Goal: Information Seeking & Learning: Learn about a topic

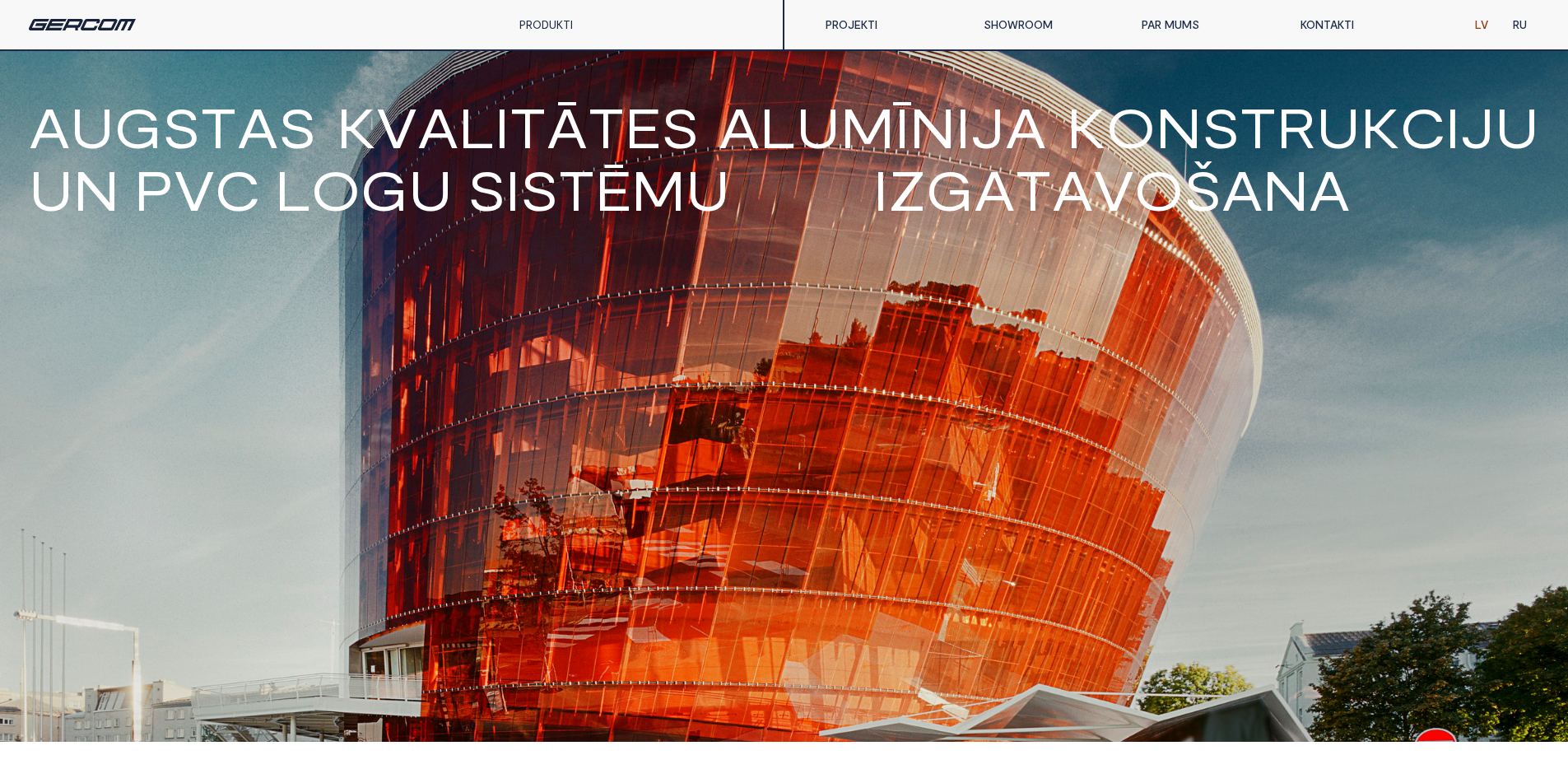
click at [1336, 21] on link "KONTAKTI" at bounding box center [1367, 25] width 158 height 33
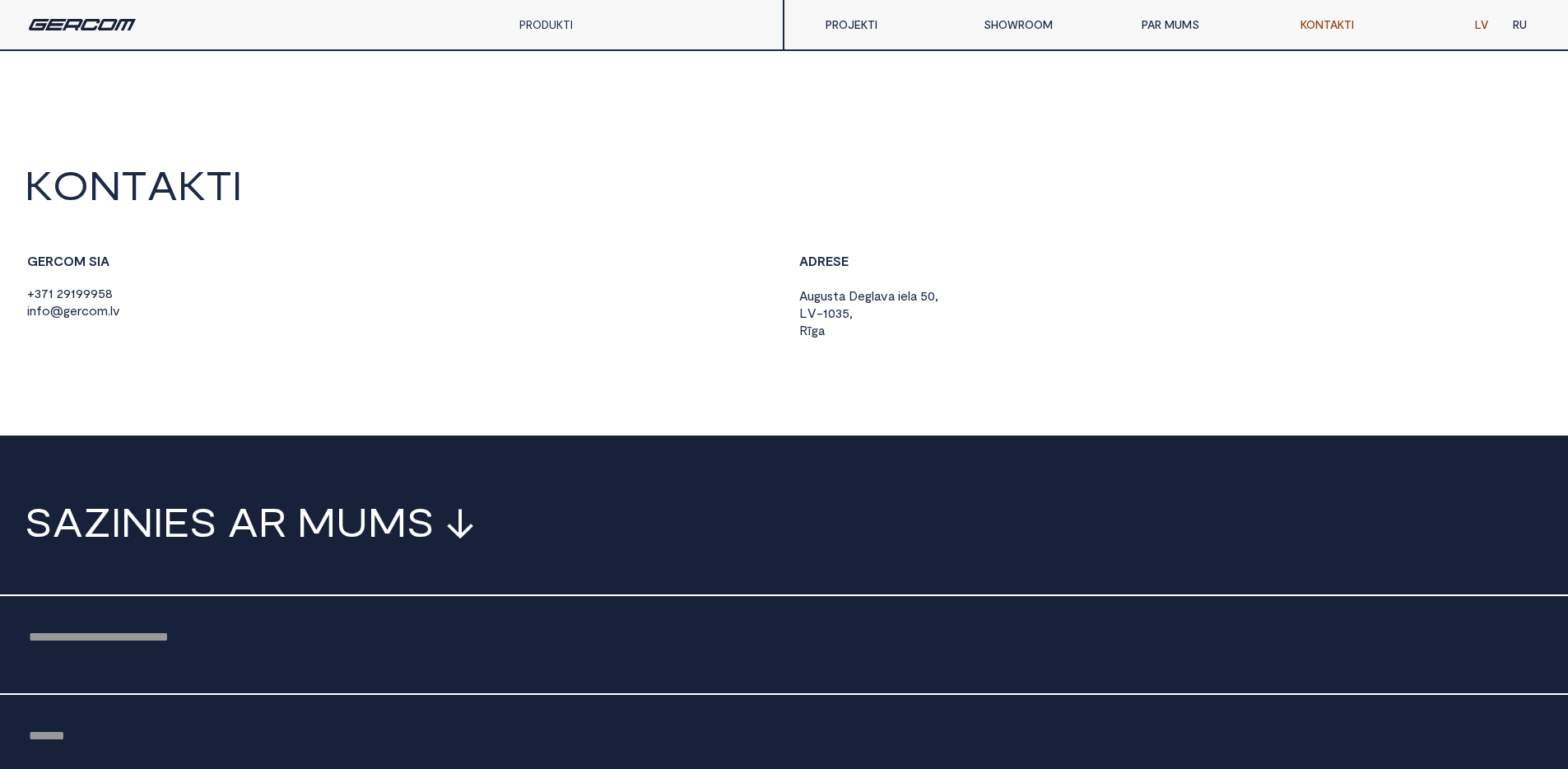
click at [855, 34] on link "PROJEKTI" at bounding box center [892, 25] width 158 height 33
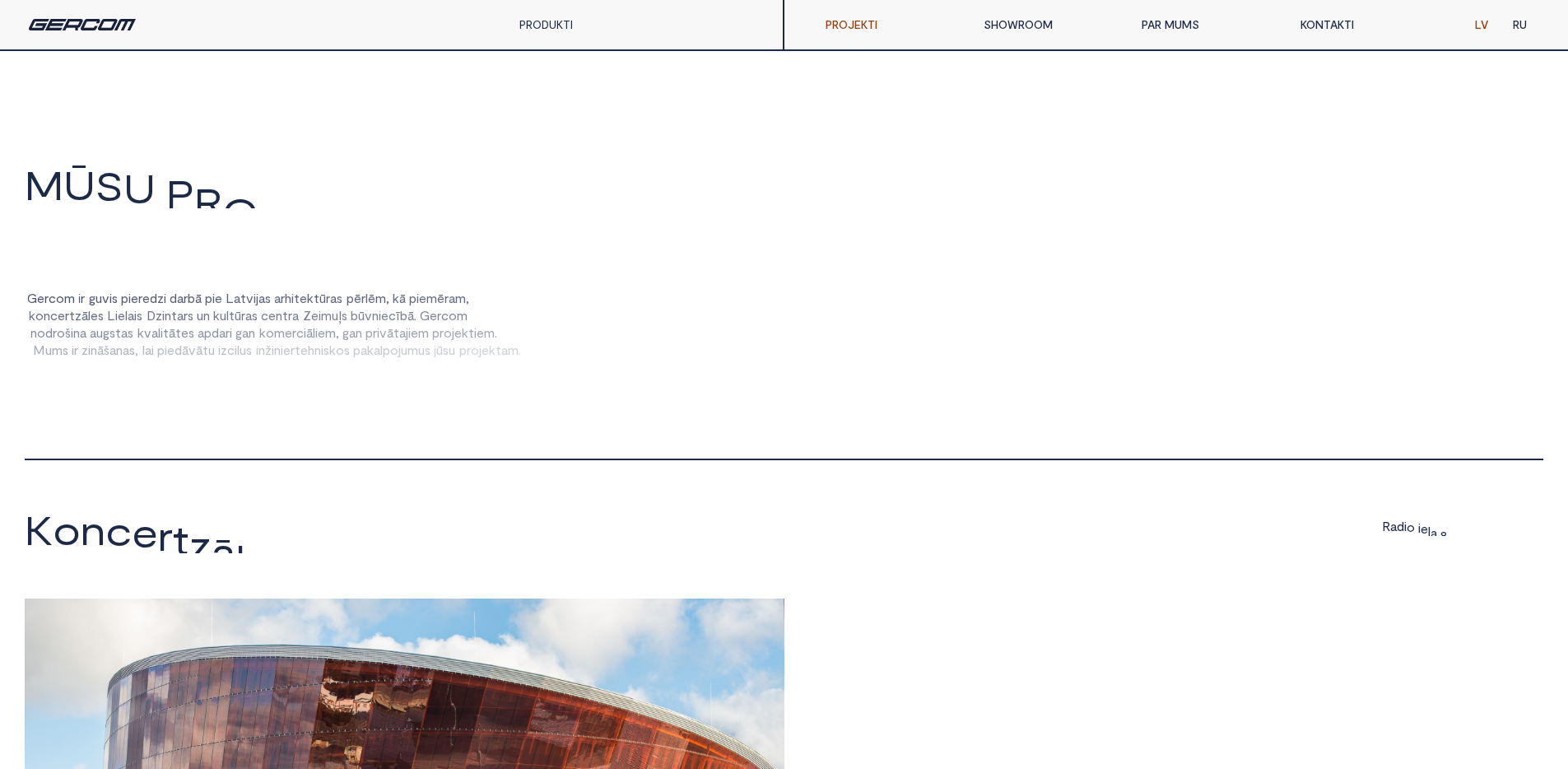
click at [1172, 29] on link "PAR MUMS" at bounding box center [1208, 25] width 158 height 33
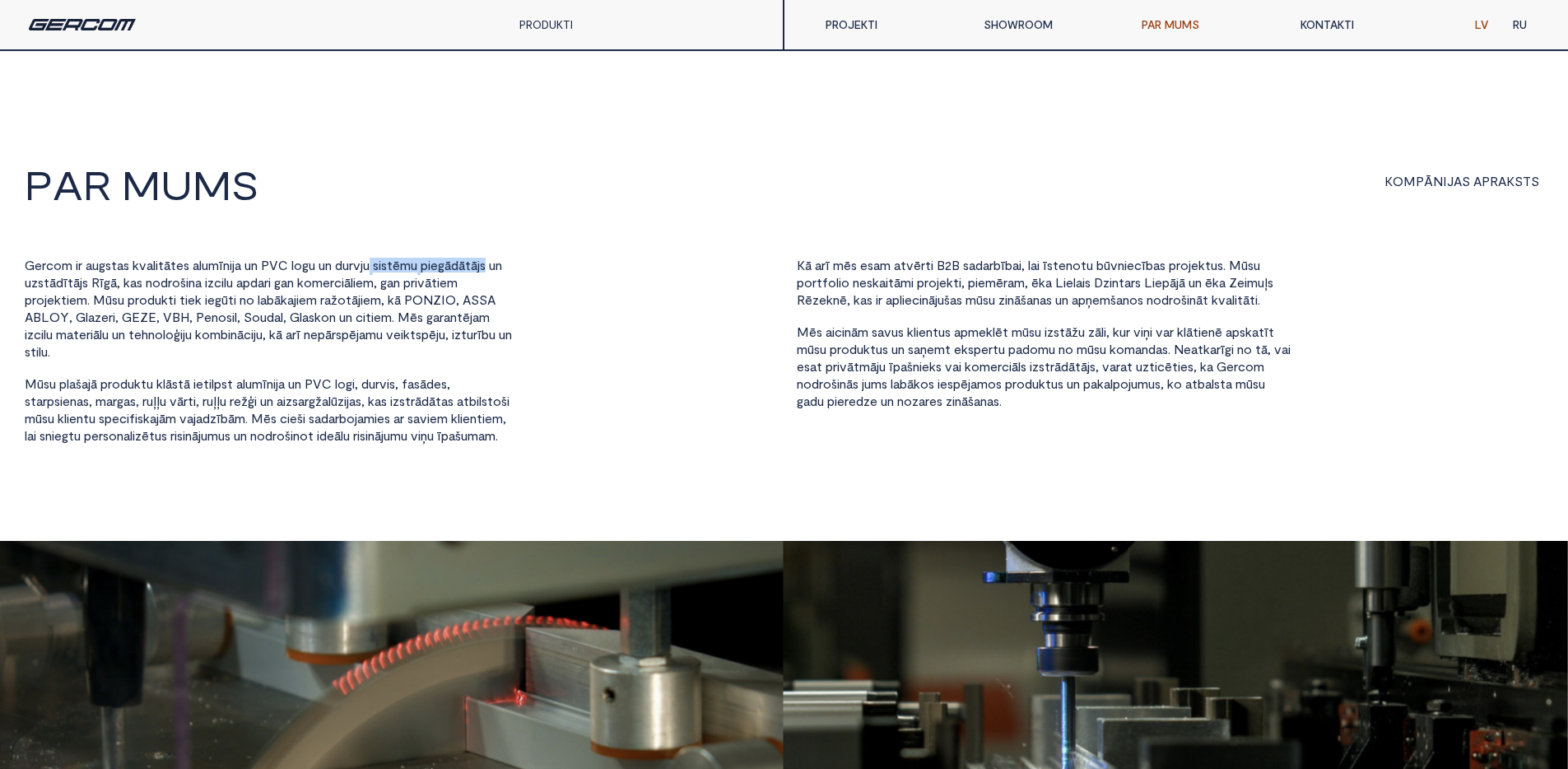
drag, startPoint x: 363, startPoint y: 273, endPoint x: 534, endPoint y: 270, distance: 171.0
click at [534, 270] on div "G e r c o m i r a u g s t a s k v a l i t ā t e s a l u m ī n i j a u n P V C l…" at bounding box center [399, 351] width 748 height 187
drag, startPoint x: 95, startPoint y: 278, endPoint x: 458, endPoint y: 280, distance: 363.0
click at [458, 280] on div "G e r c o m i r a u g s t a s k v a l i t ā t e s a l u m ī n i j a u n P V C l…" at bounding box center [271, 351] width 494 height 187
click at [400, 290] on span "g a n" at bounding box center [389, 283] width 19 height 17
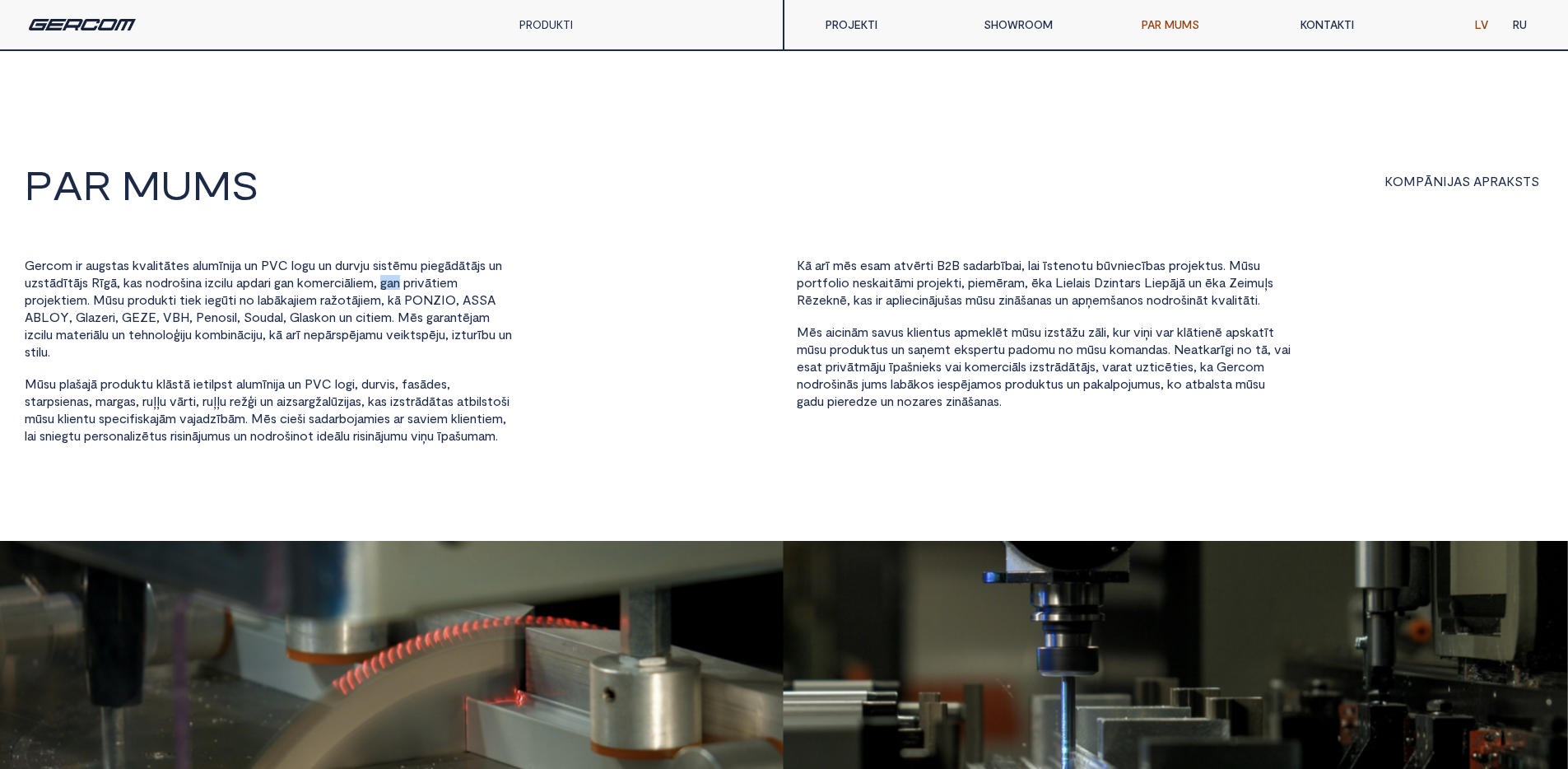
click at [400, 290] on span "g a n" at bounding box center [389, 283] width 19 height 17
click at [423, 300] on span "O" at bounding box center [418, 300] width 11 height 15
copy span "P O N Z I O"
click at [86, 317] on span "l" at bounding box center [87, 317] width 3 height 15
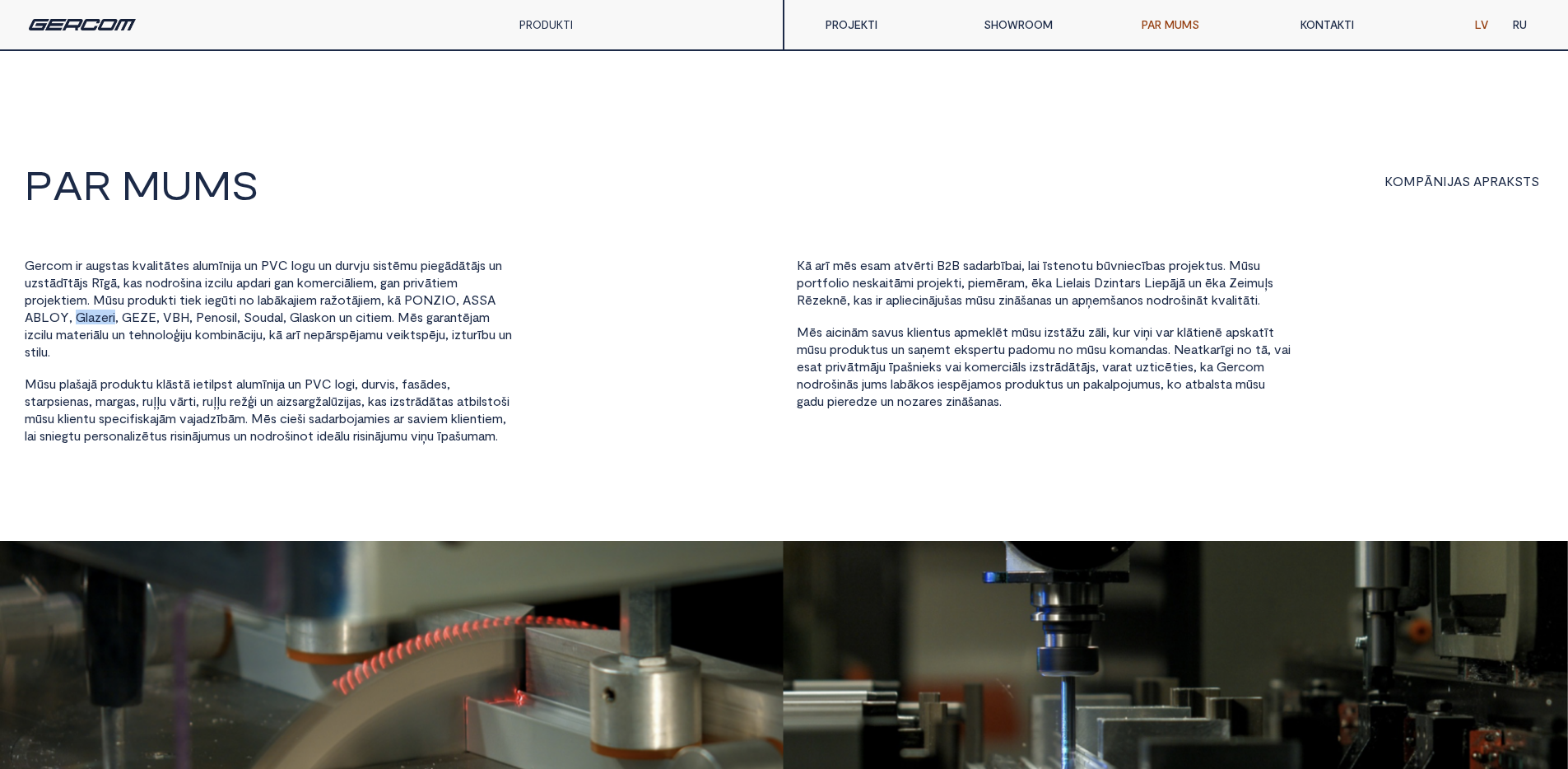
click at [86, 317] on span "l" at bounding box center [87, 317] width 3 height 15
copy span "G l a z e r i"
click at [315, 316] on span "s" at bounding box center [311, 317] width 6 height 15
copy span "G l a s k o n"
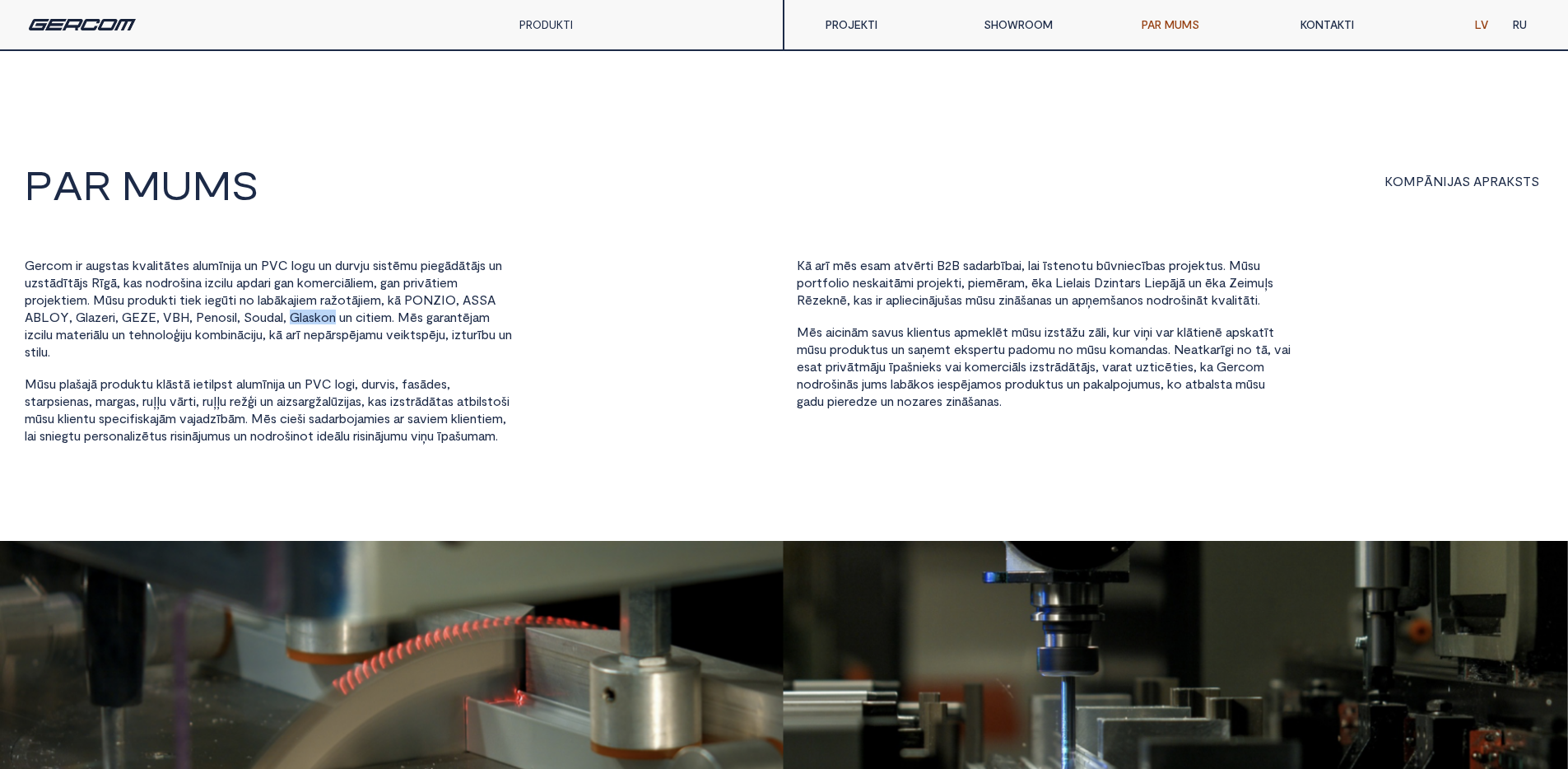
click at [58, 268] on span "o" at bounding box center [57, 265] width 8 height 15
drag, startPoint x: 69, startPoint y: 268, endPoint x: 362, endPoint y: 269, distance: 293.0
click at [363, 269] on div "G e r c o m i r a u g s t a s k v a l i t ā t e s a l u m ī n i j a u n P V C l…" at bounding box center [271, 351] width 494 height 187
click at [121, 14] on div "PRODUKTI ALUMĪNIJS PVC PILNSTIKLA KONSTRUKCIJAS AIZSARGSLĒĢI" at bounding box center [392, 25] width 784 height 50
click at [105, 19] on img at bounding box center [82, 25] width 107 height 11
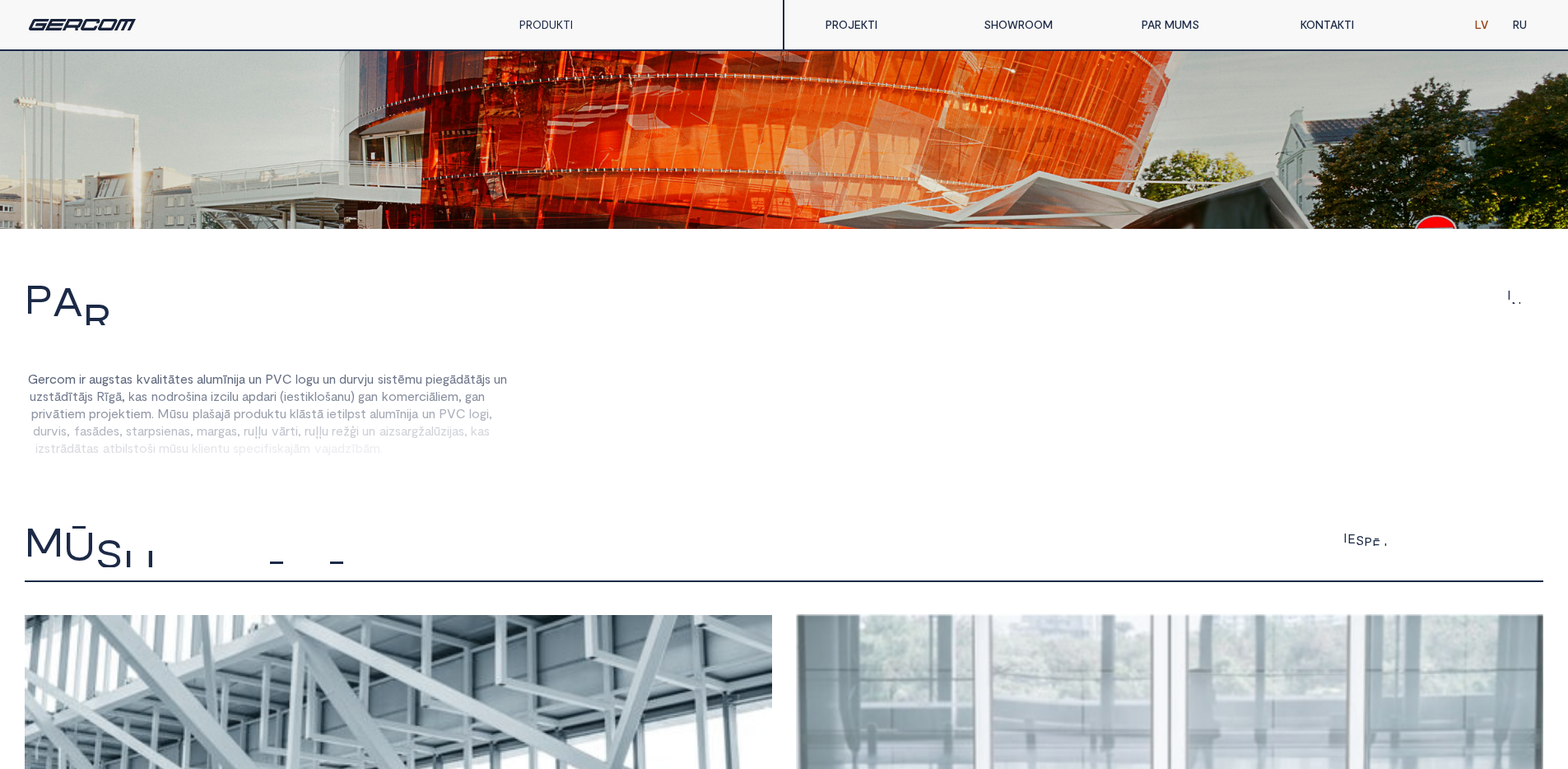
scroll to position [662, 0]
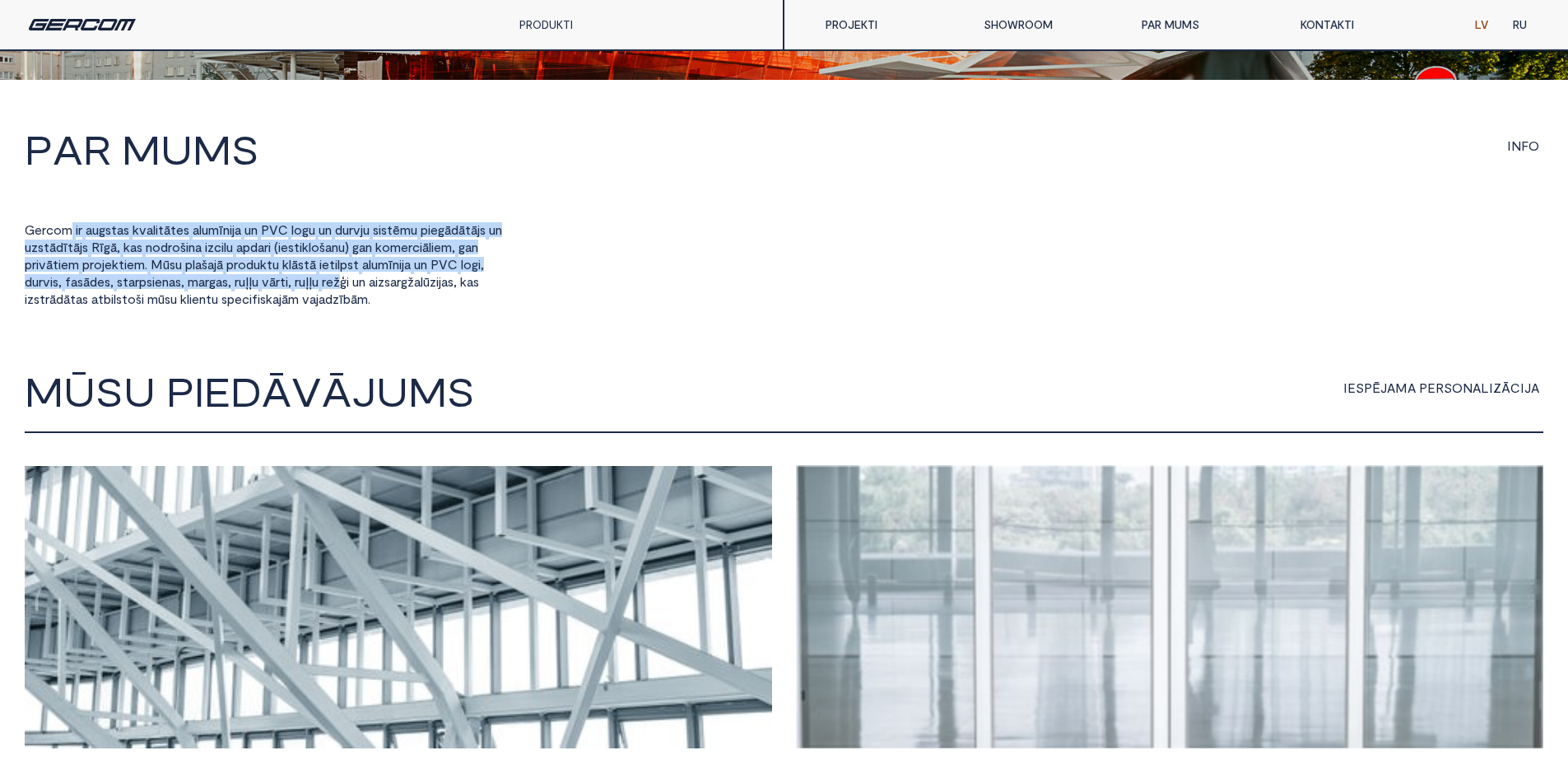
drag, startPoint x: 42, startPoint y: 238, endPoint x: 346, endPoint y: 281, distance: 307.0
click at [349, 281] on div "G e r c o m i r a u g s t a s k v a l i t ā t e s a l u m ī n i j a u n P V C l…" at bounding box center [271, 266] width 494 height 87
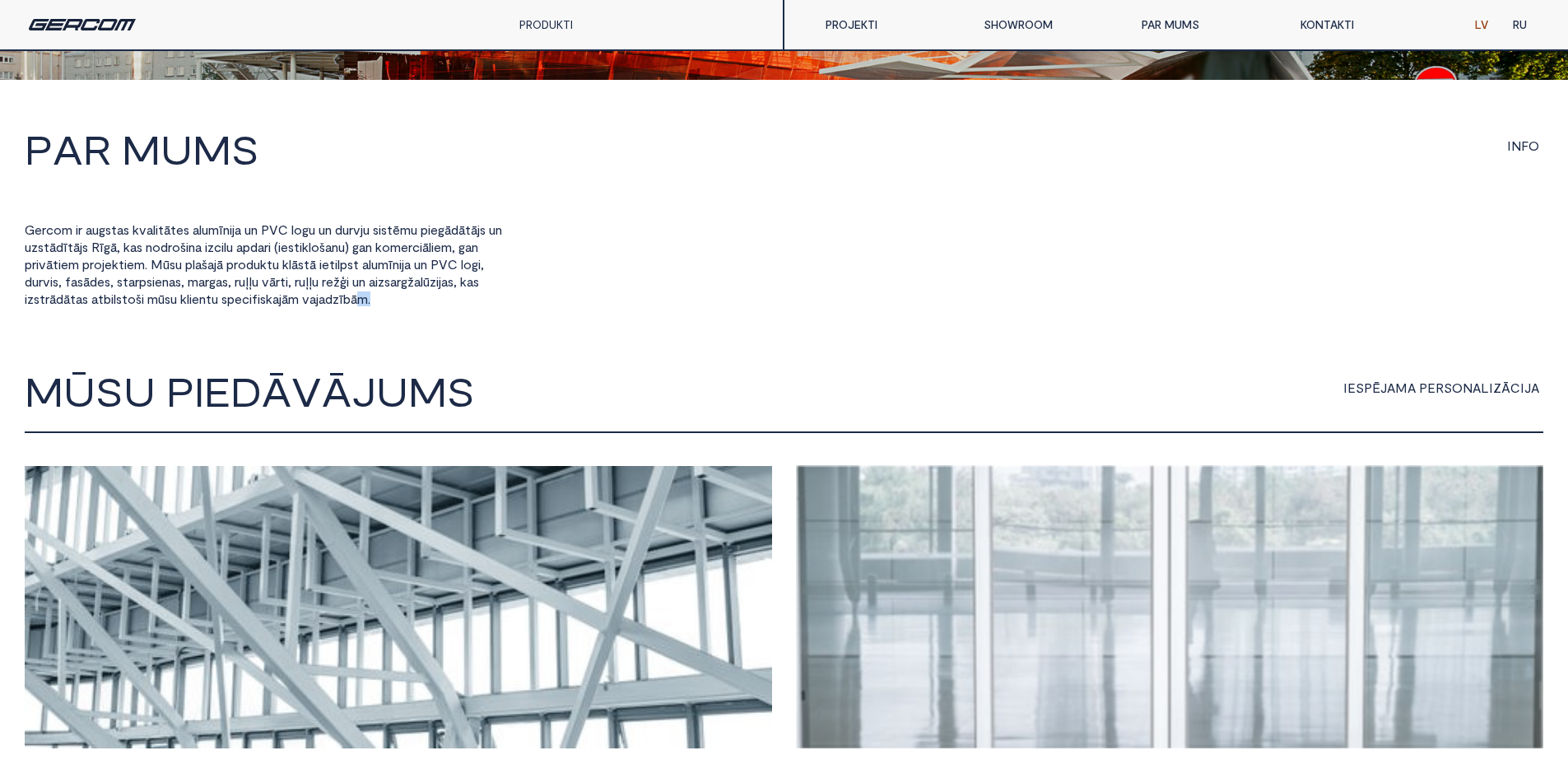
drag, startPoint x: 472, startPoint y: 294, endPoint x: 362, endPoint y: 303, distance: 110.4
click at [362, 303] on div "G e r c o m i r a u g s t a s k v a l i t ā t e s a l u m ī n i j a u n P V C l…" at bounding box center [271, 266] width 494 height 87
click at [370, 292] on span "." at bounding box center [369, 299] width 3 height 15
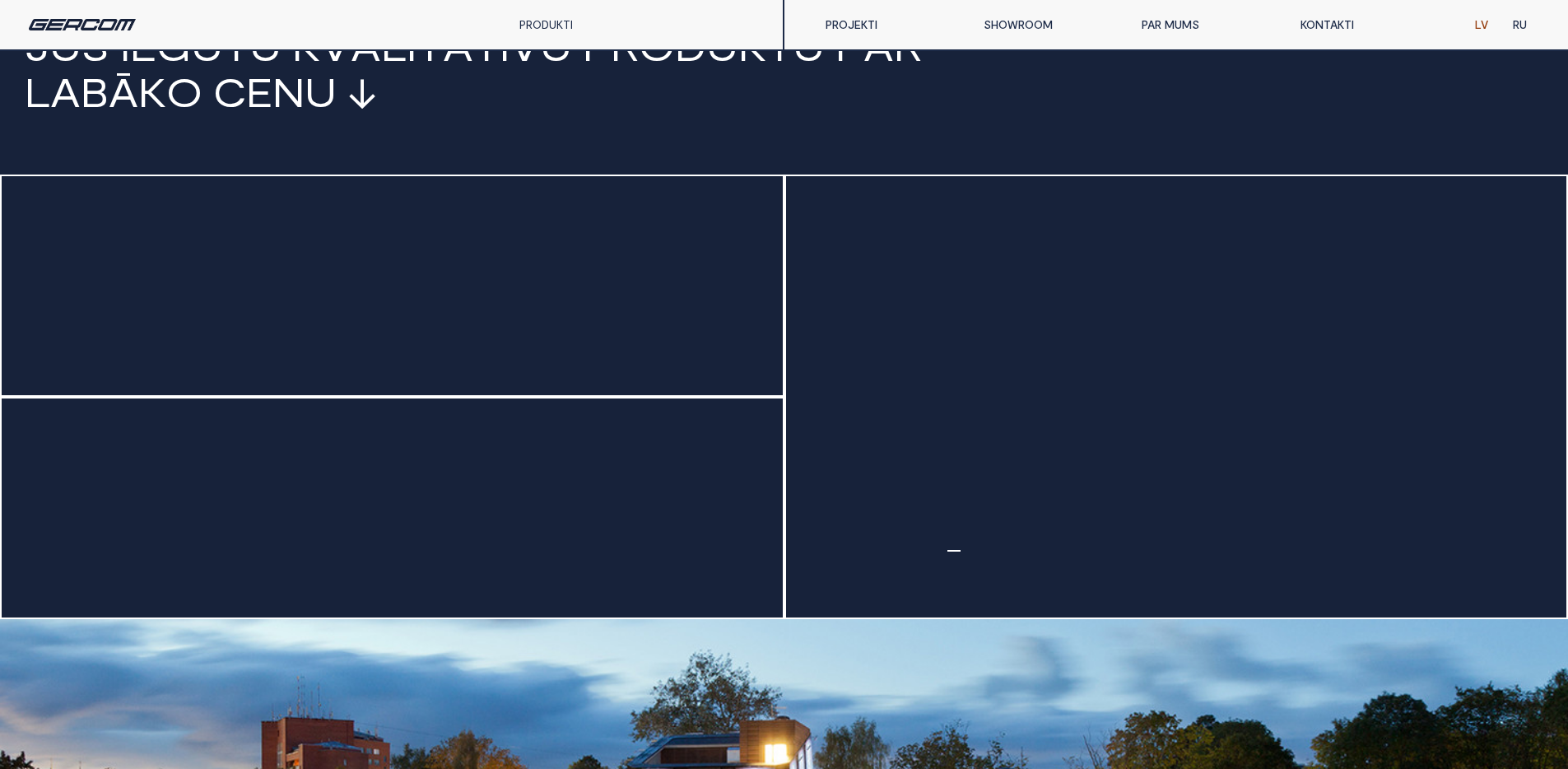
scroll to position [0, 0]
